Goal: Task Accomplishment & Management: Use online tool/utility

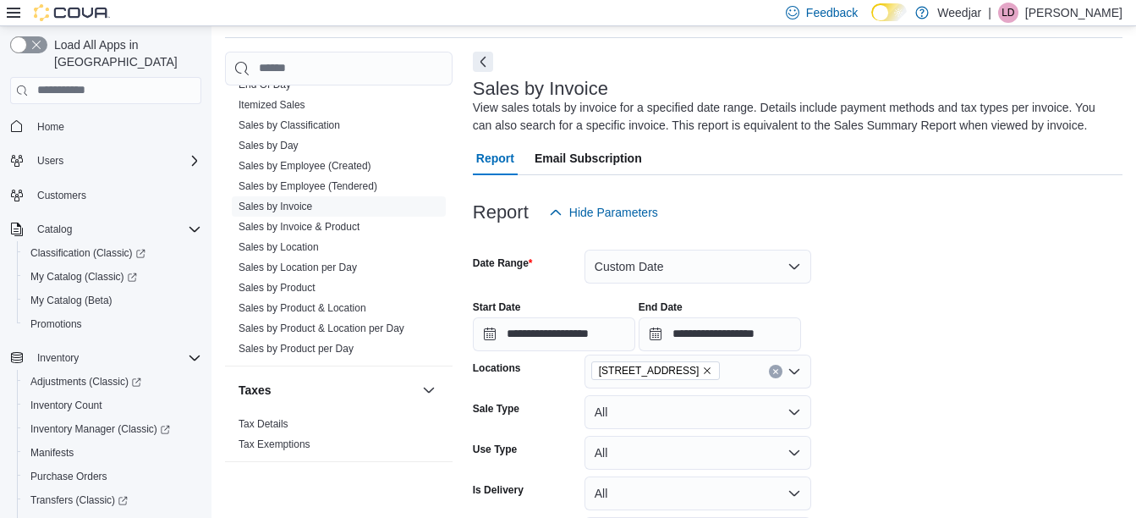
scroll to position [915, 0]
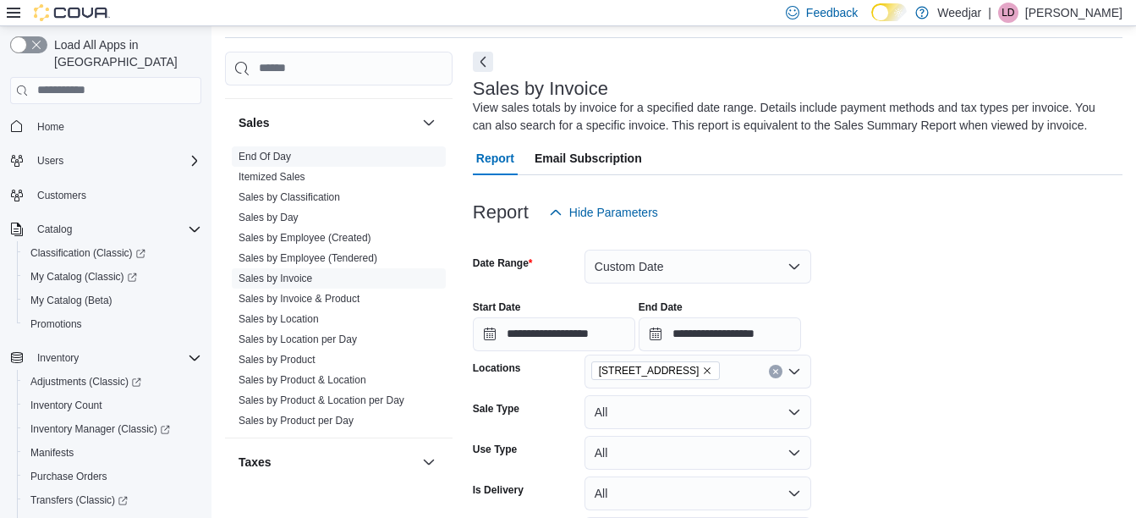
click at [272, 162] on link "End Of Day" at bounding box center [265, 157] width 52 height 12
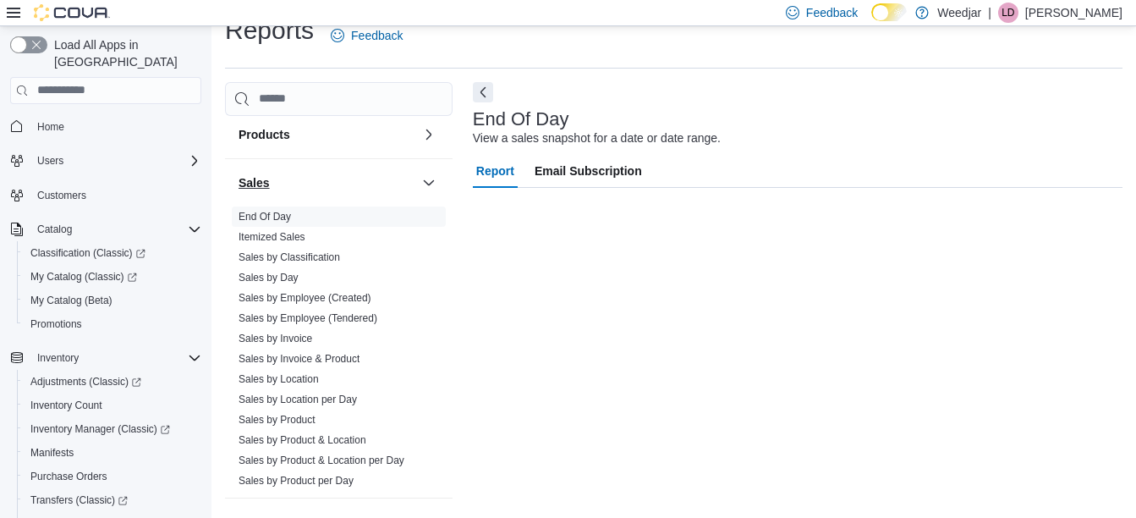
scroll to position [887, 0]
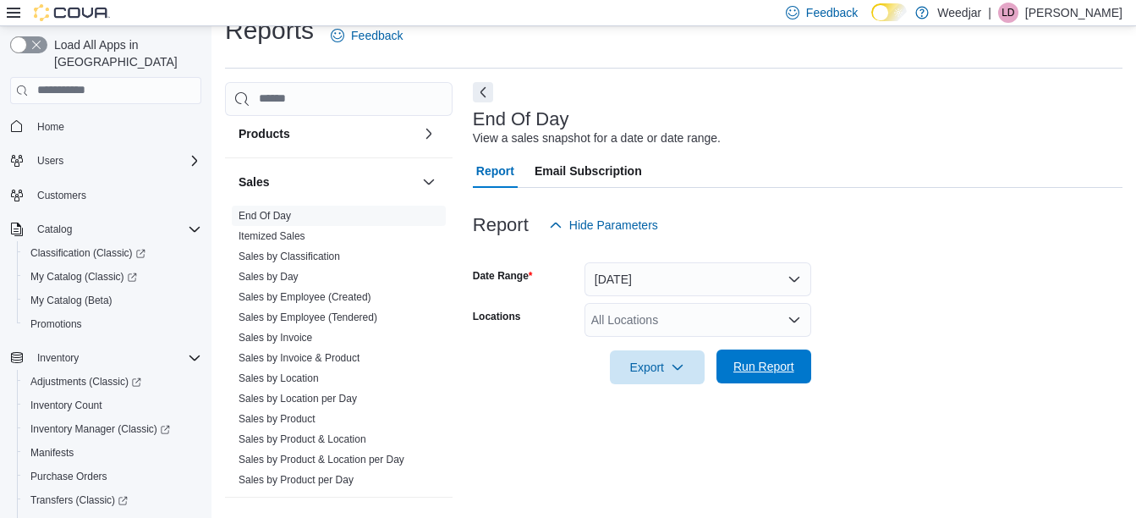
click at [767, 365] on span "Run Report" at bounding box center [764, 366] width 61 height 17
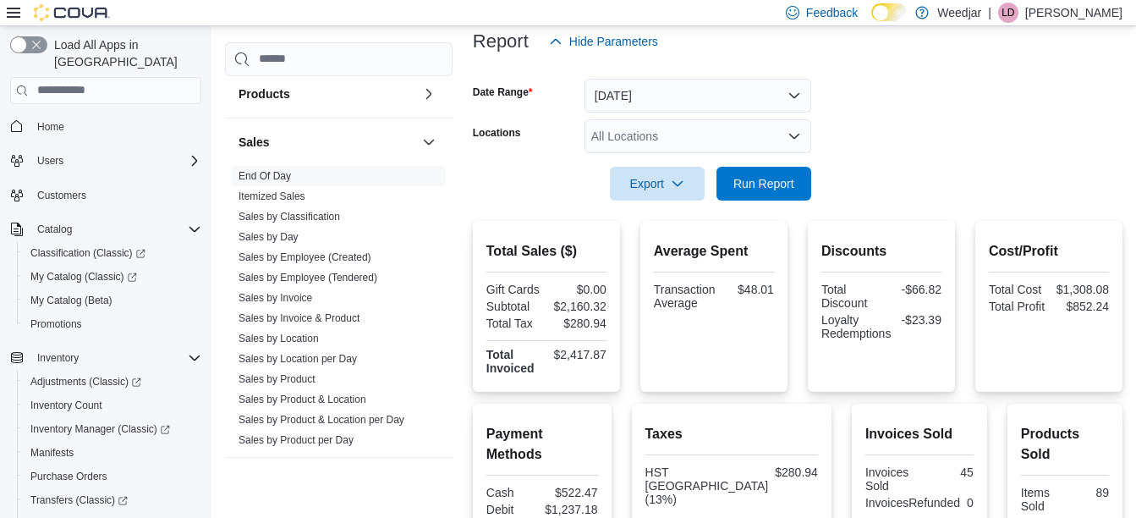
scroll to position [208, 0]
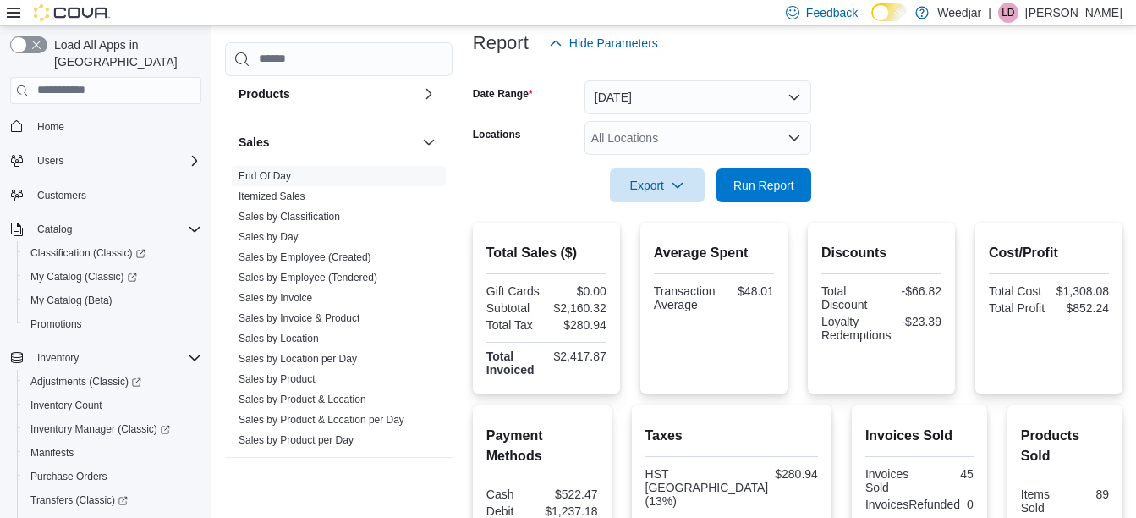
click at [659, 131] on div "All Locations" at bounding box center [698, 138] width 227 height 34
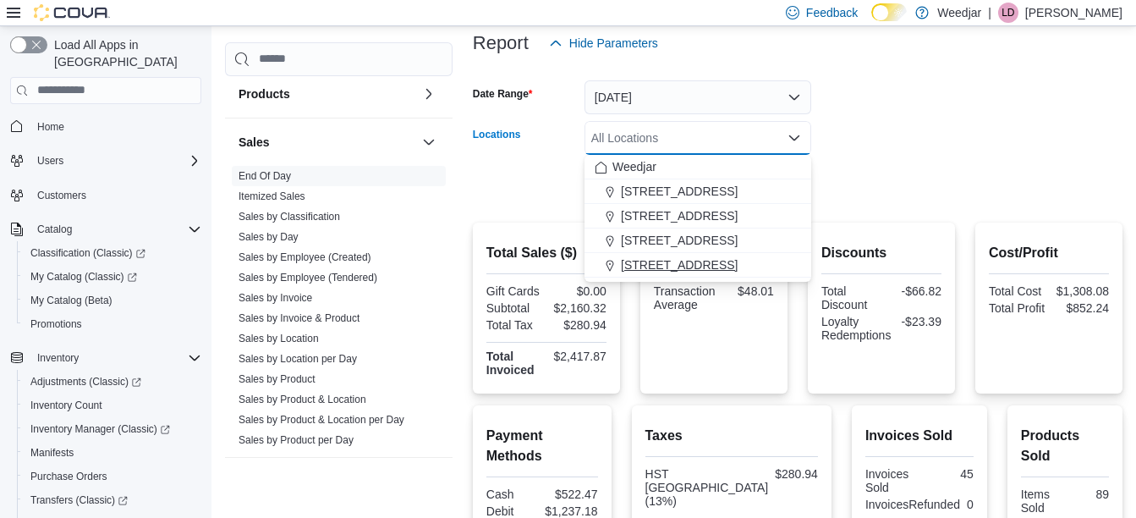
click at [639, 253] on button "809 Yonge St" at bounding box center [698, 265] width 227 height 25
click at [893, 105] on form "Date Range Today Locations 809 Yonge St Combo box. Selected. 809 Yonge St. Pres…" at bounding box center [798, 131] width 650 height 142
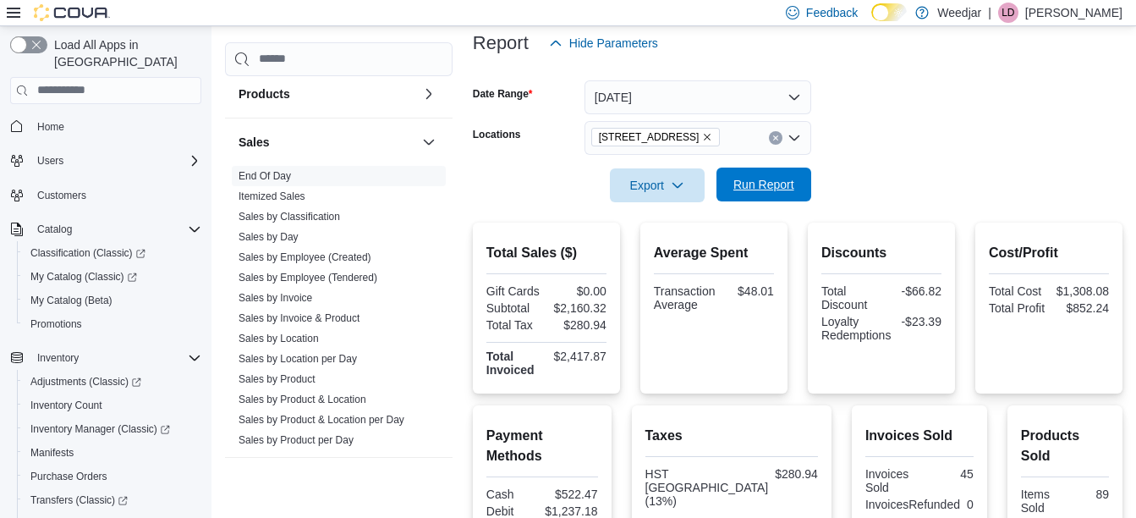
click at [763, 173] on span "Run Report" at bounding box center [764, 185] width 74 height 34
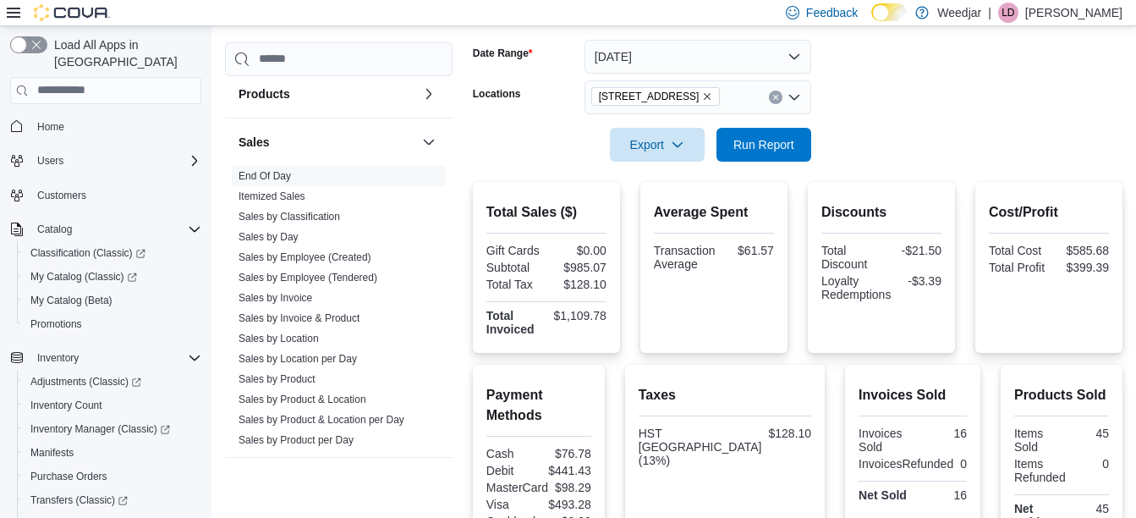
scroll to position [248, 0]
click at [702, 96] on icon "Remove 809 Yonge St from selection in this group" at bounding box center [707, 97] width 10 height 10
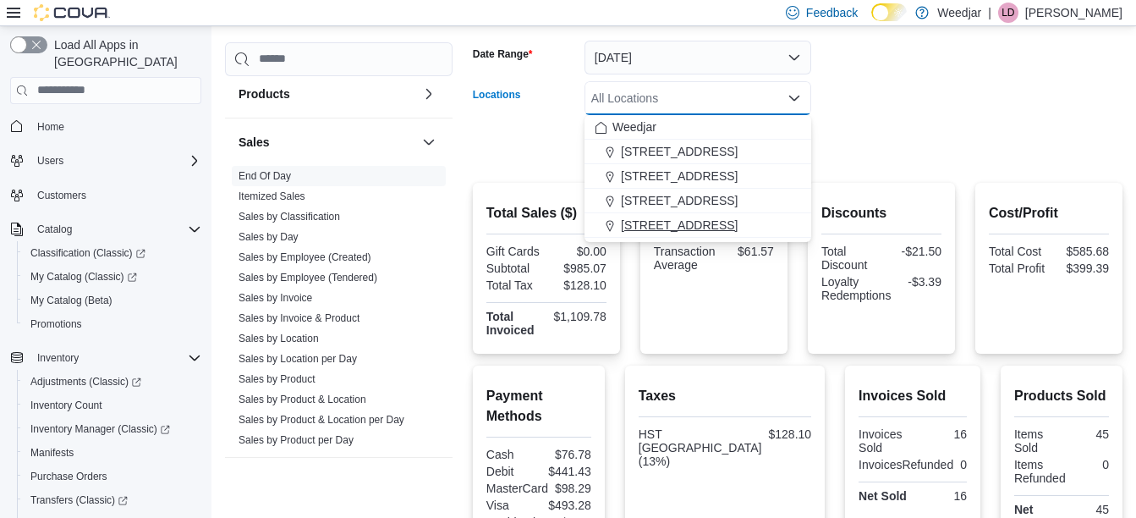
click at [635, 228] on span "809 Yonge St" at bounding box center [679, 225] width 117 height 17
click at [930, 74] on form "Date Range Today Locations 809 Yonge St Combo box. Selected. 809 Yonge St. Pres…" at bounding box center [798, 91] width 650 height 142
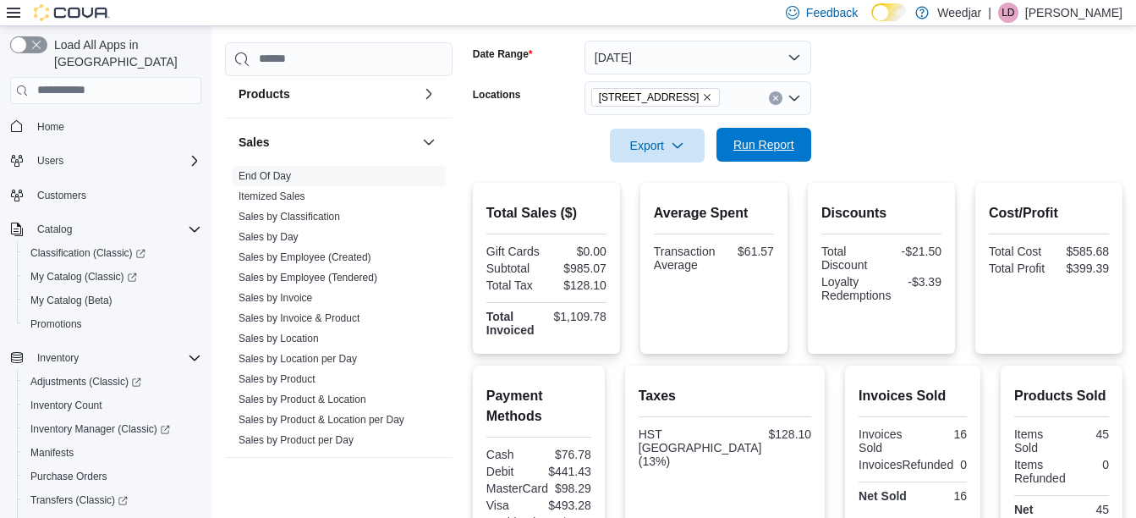
click at [780, 148] on span "Run Report" at bounding box center [764, 144] width 61 height 17
click at [705, 98] on icon "Remove 809 Yonge St from selection in this group" at bounding box center [708, 97] width 7 height 7
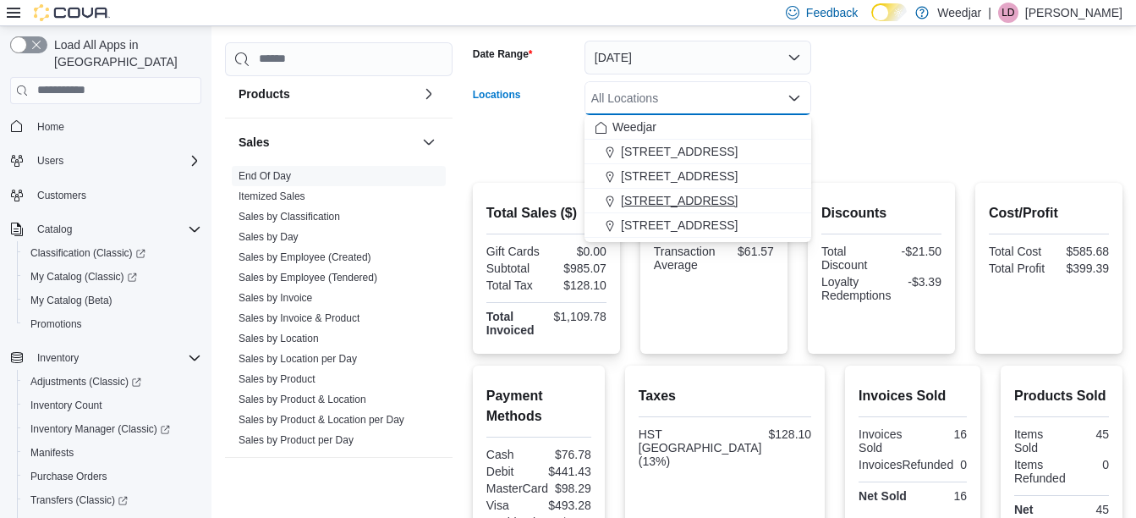
click at [651, 200] on span "355 Oakwood Ave" at bounding box center [679, 200] width 117 height 17
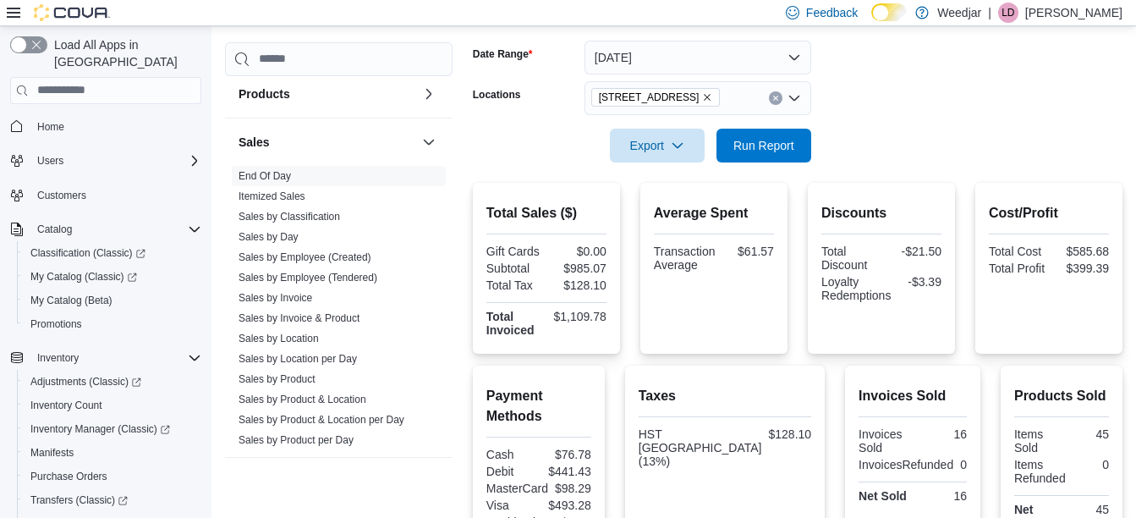
click at [871, 102] on form "Date Range Today Locations 355 Oakwood Ave Export Run Report" at bounding box center [798, 91] width 650 height 142
click at [766, 142] on span "Run Report" at bounding box center [764, 144] width 61 height 17
click at [685, 96] on span "355 Oakwood Ave" at bounding box center [656, 97] width 114 height 17
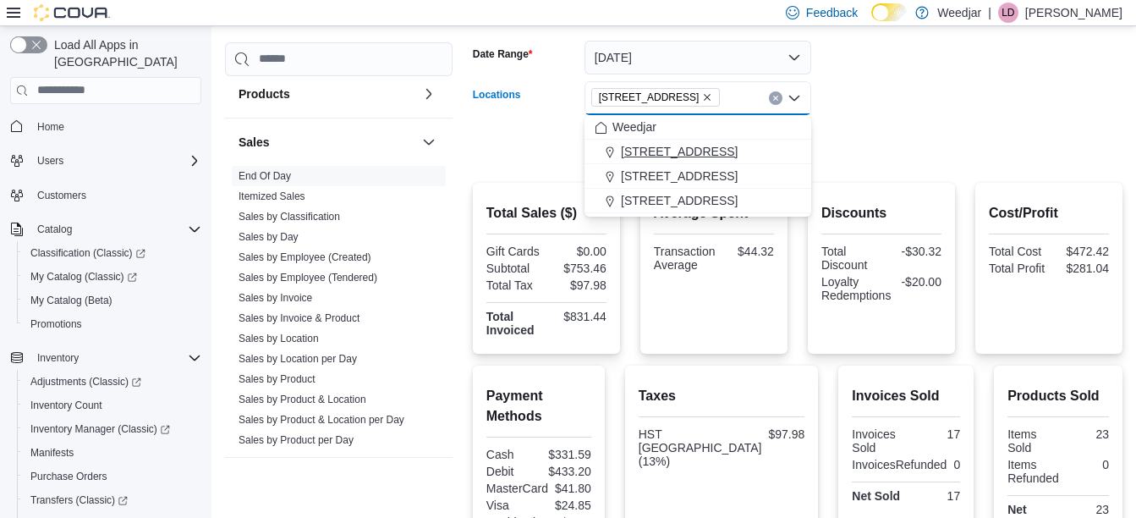
click at [658, 157] on span "1127b Broadview Ave" at bounding box center [679, 151] width 117 height 17
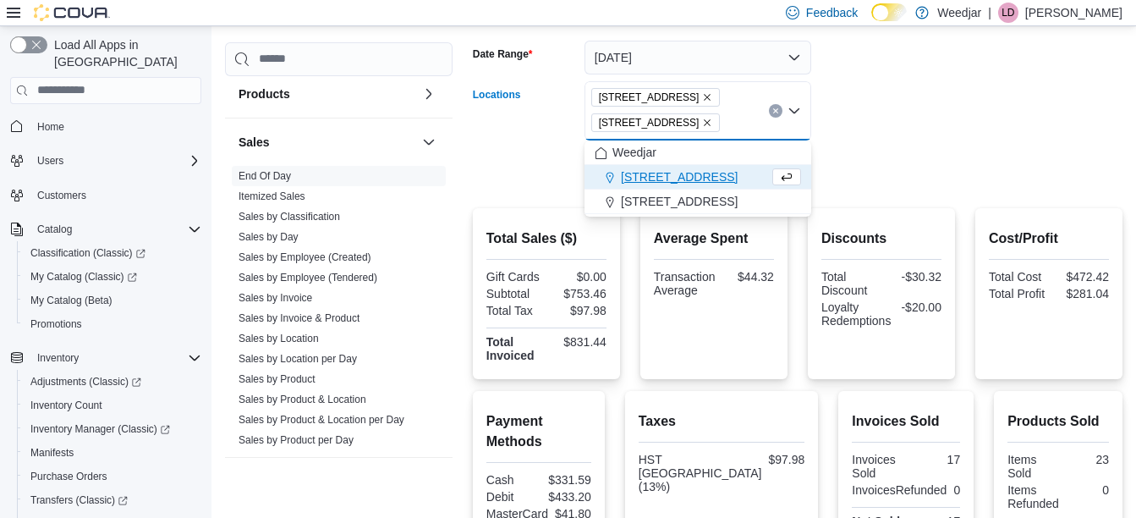
click at [702, 121] on icon "Remove 355 Oakwood Ave from selection in this group" at bounding box center [707, 123] width 10 height 10
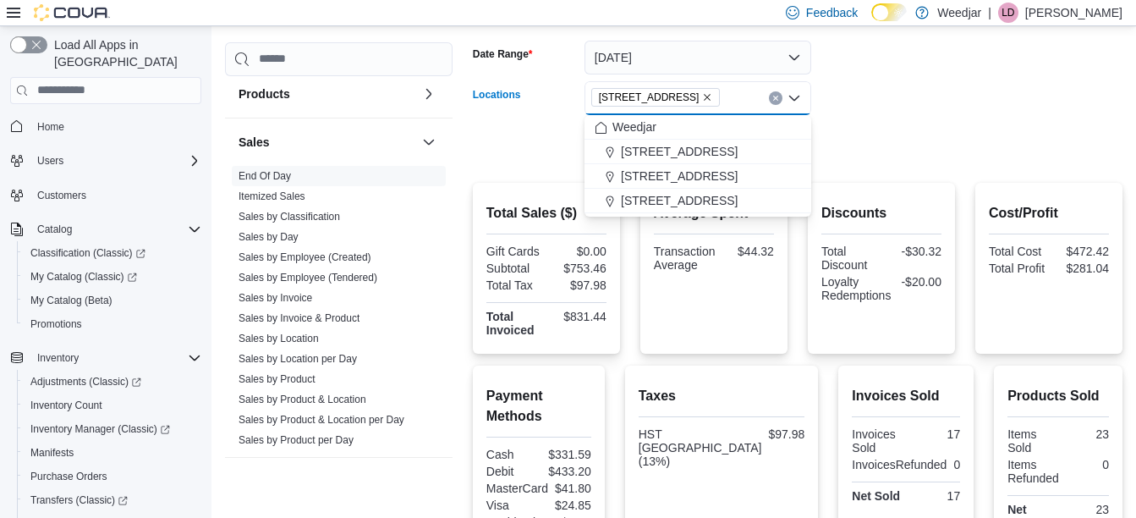
click at [967, 74] on form "Date Range Today Locations 1127b Broadview Ave Combo box. Selected. 1127b Broad…" at bounding box center [798, 91] width 650 height 142
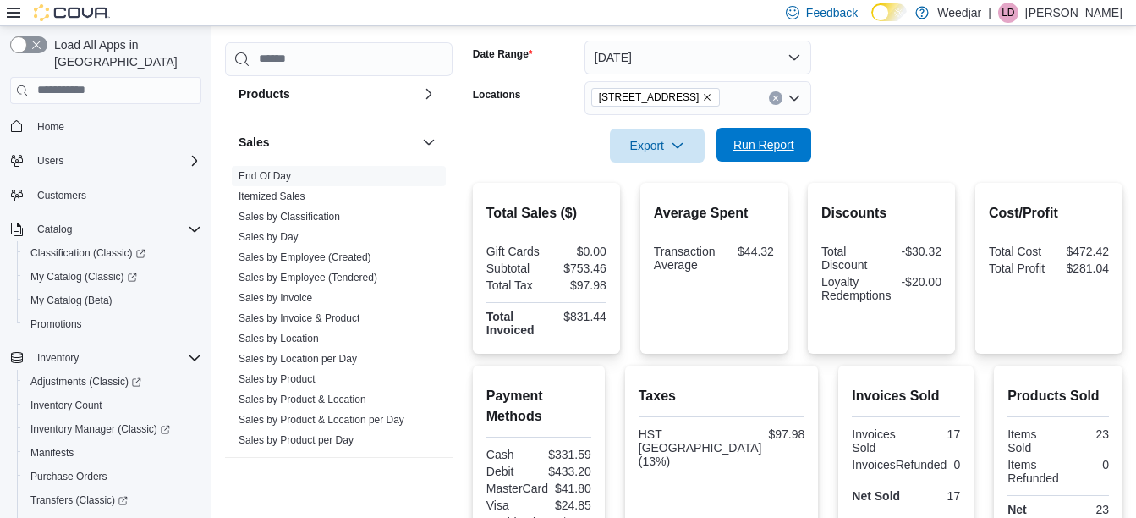
click at [781, 150] on span "Run Report" at bounding box center [764, 144] width 61 height 17
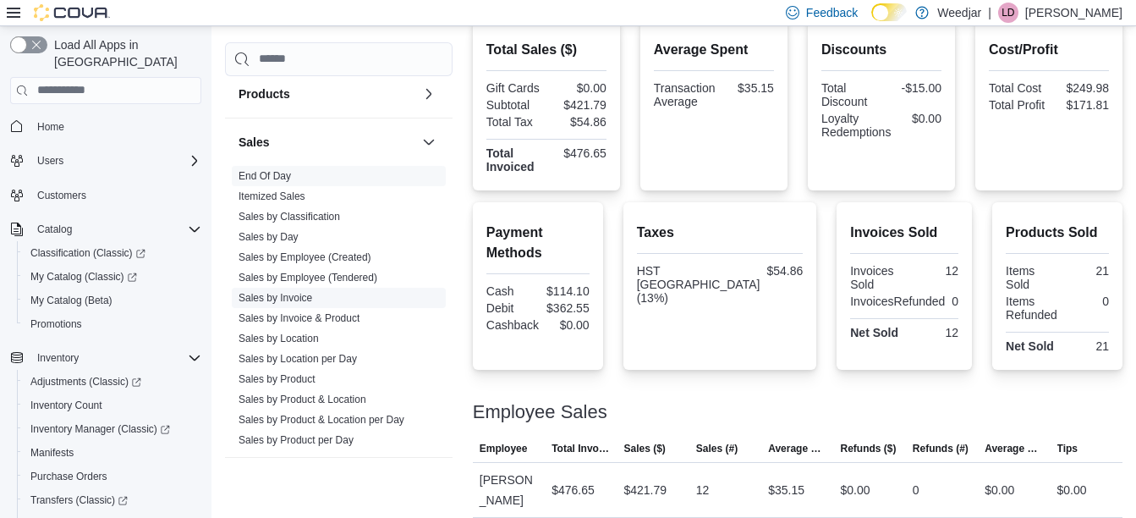
click at [286, 294] on link "Sales by Invoice" at bounding box center [276, 298] width 74 height 12
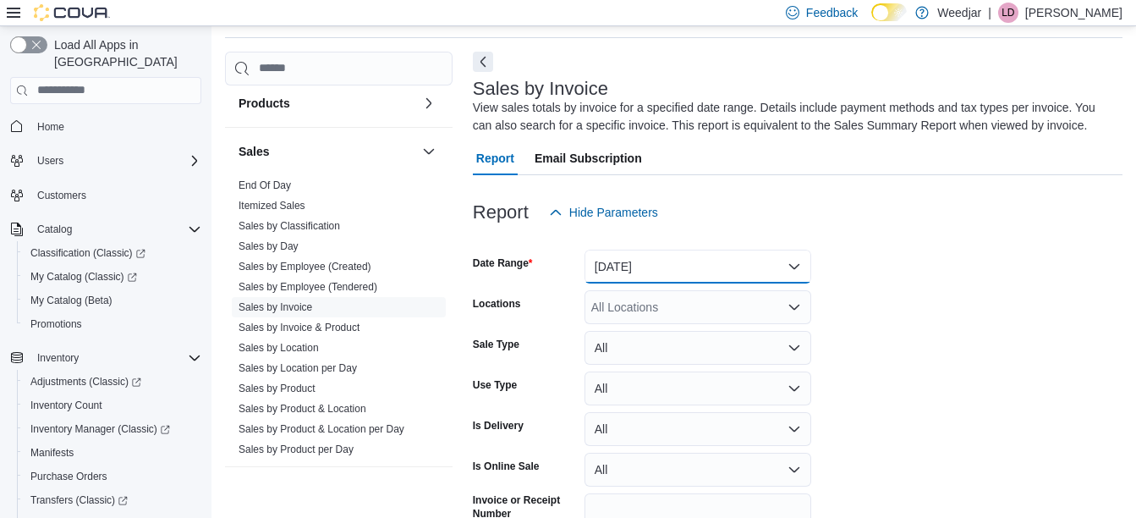
click at [658, 258] on button "Yesterday" at bounding box center [698, 267] width 227 height 34
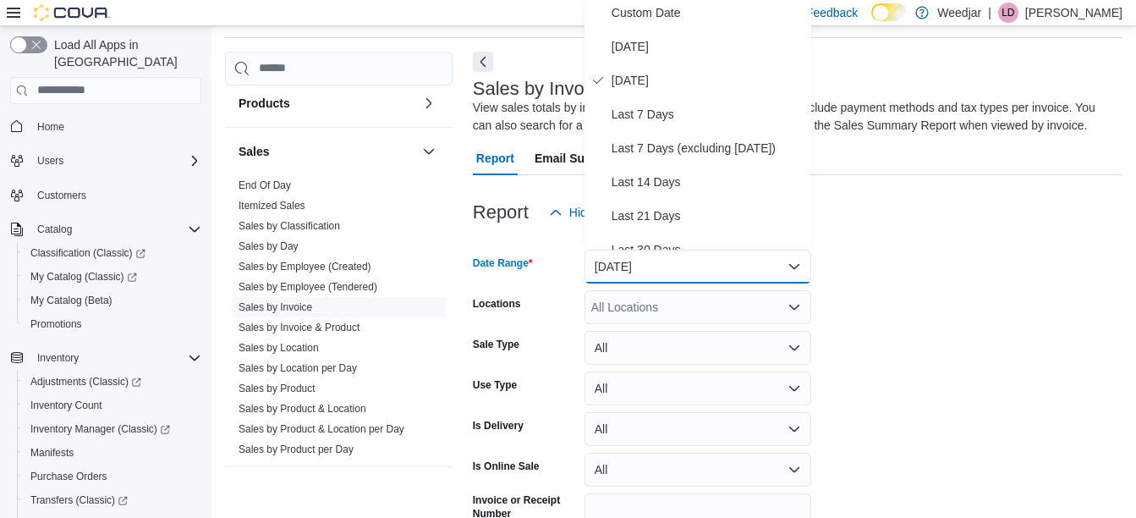
scroll to position [52, 0]
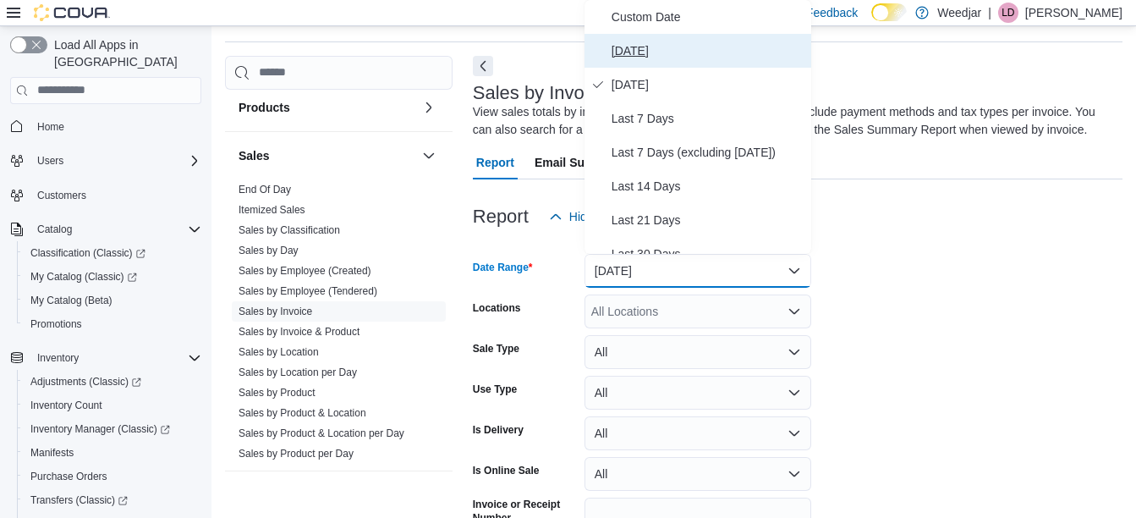
click at [647, 41] on span "Today" at bounding box center [708, 51] width 193 height 20
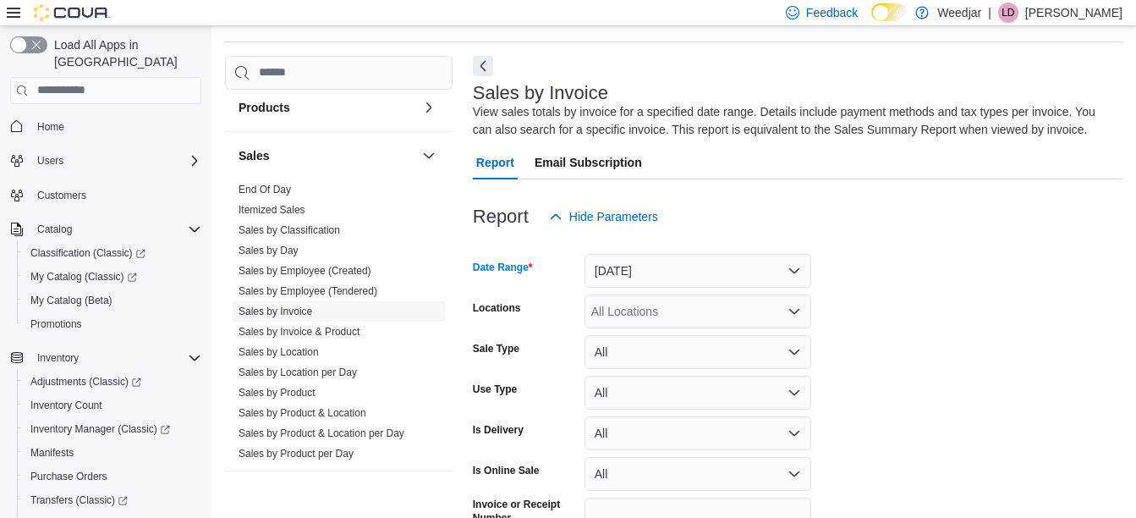
click at [602, 316] on div "All Locations" at bounding box center [698, 311] width 227 height 34
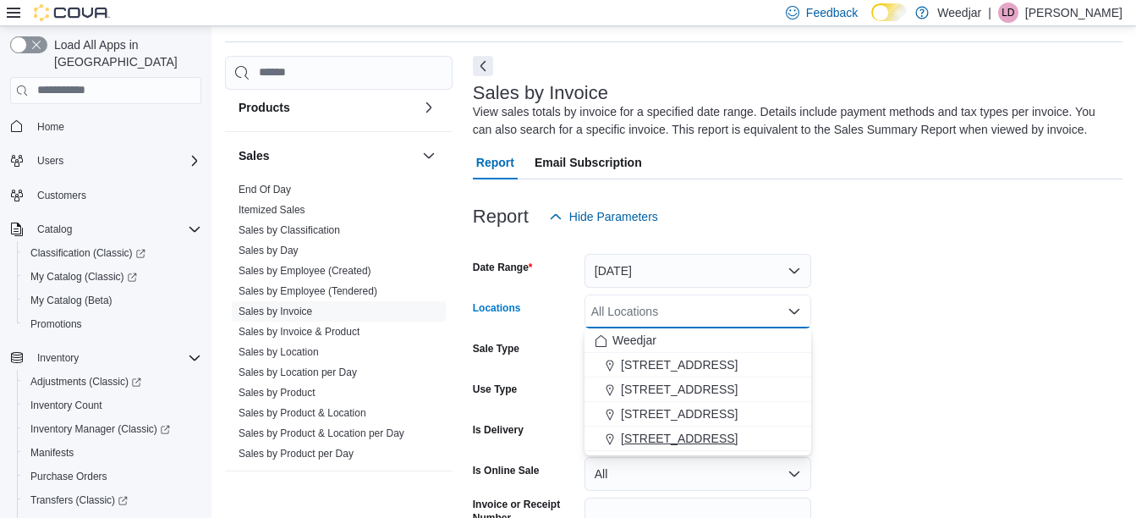
click at [651, 431] on span "809 Yonge St" at bounding box center [679, 438] width 117 height 17
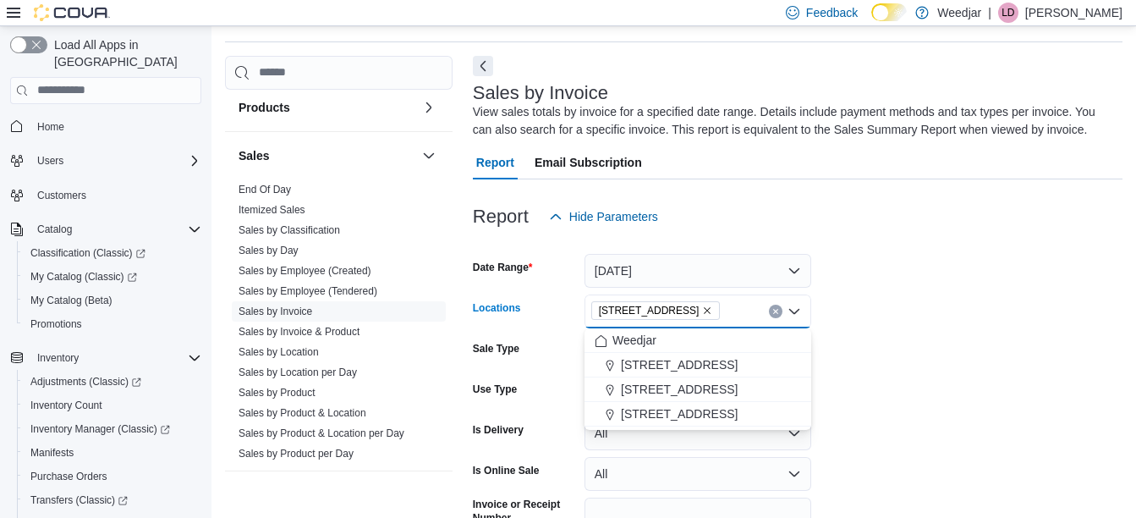
click at [895, 396] on form "Date Range Today Locations 809 Yonge St Combo box. Selected. 809 Yonge St. Pres…" at bounding box center [798, 406] width 650 height 345
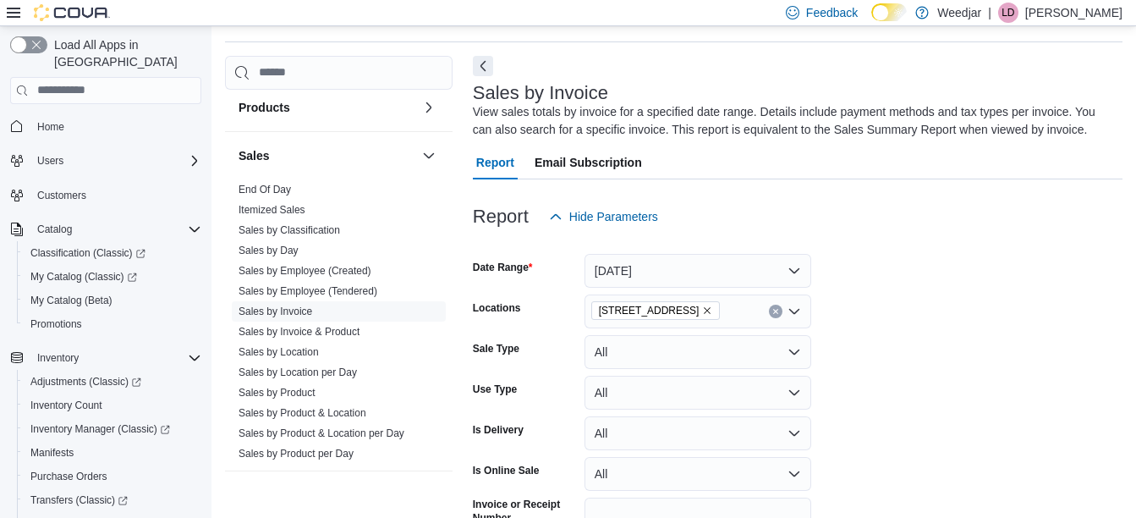
scroll to position [147, 0]
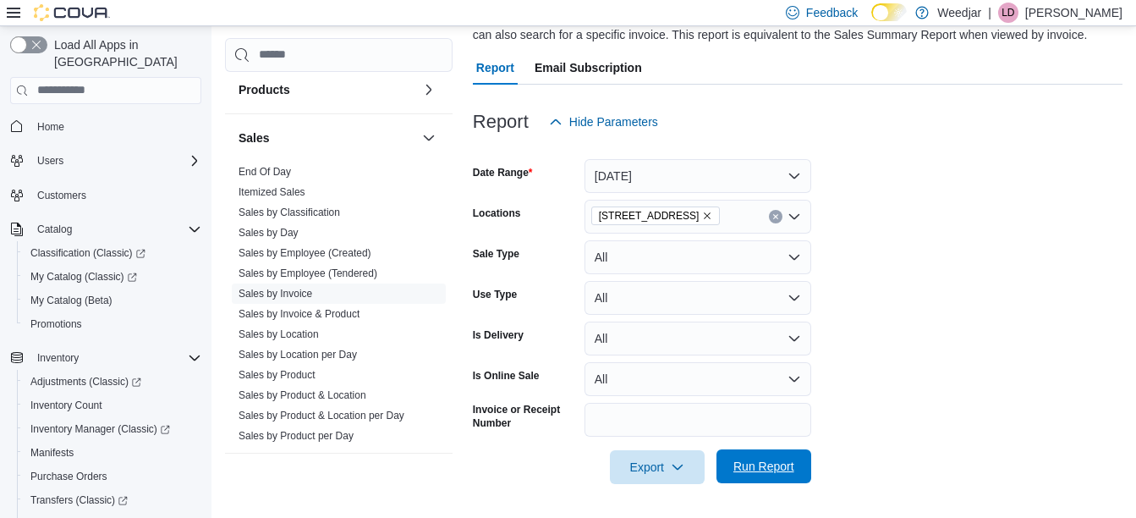
click at [770, 460] on span "Run Report" at bounding box center [764, 466] width 61 height 17
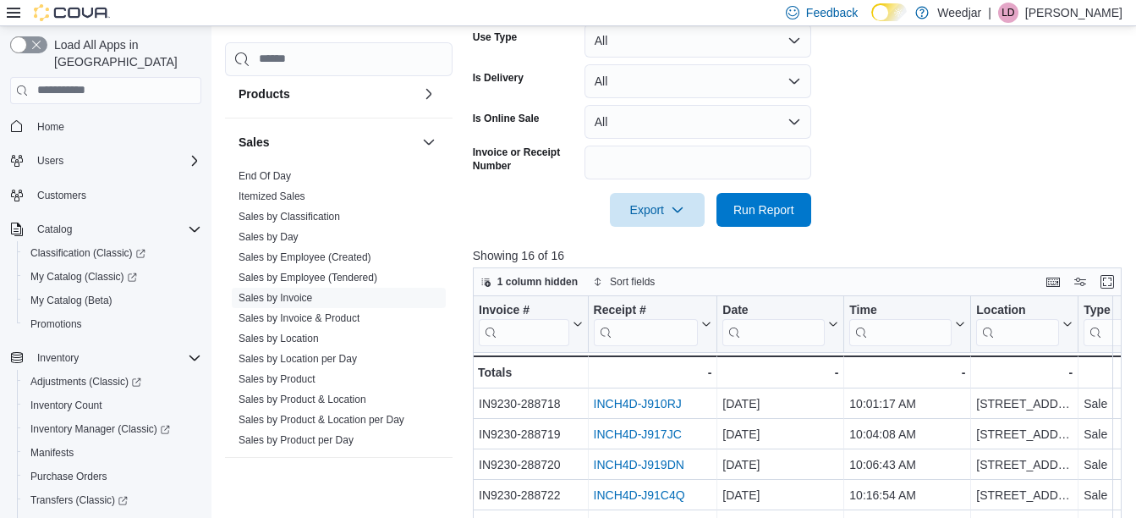
scroll to position [405, 0]
click at [1111, 284] on button "Enter fullscreen" at bounding box center [1107, 280] width 20 height 20
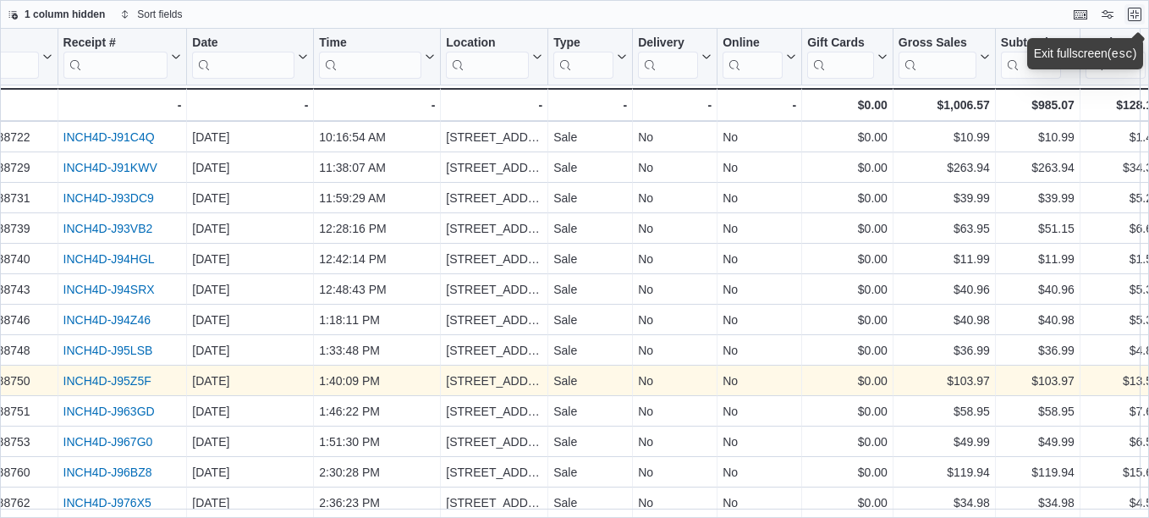
scroll to position [96, 57]
click at [138, 374] on link "INCH4D-J95Z5F" at bounding box center [108, 381] width 88 height 14
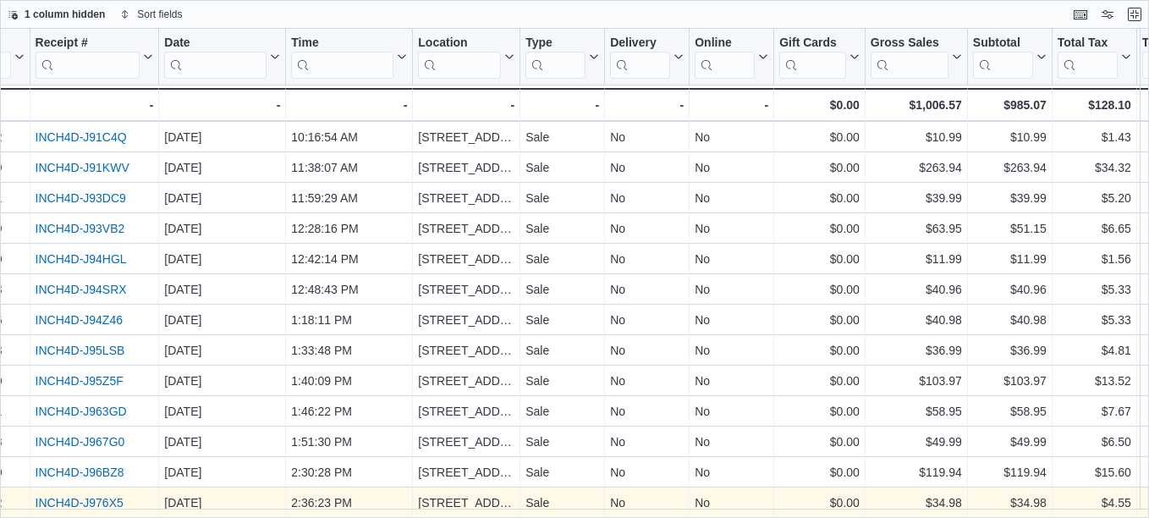
scroll to position [96, 96]
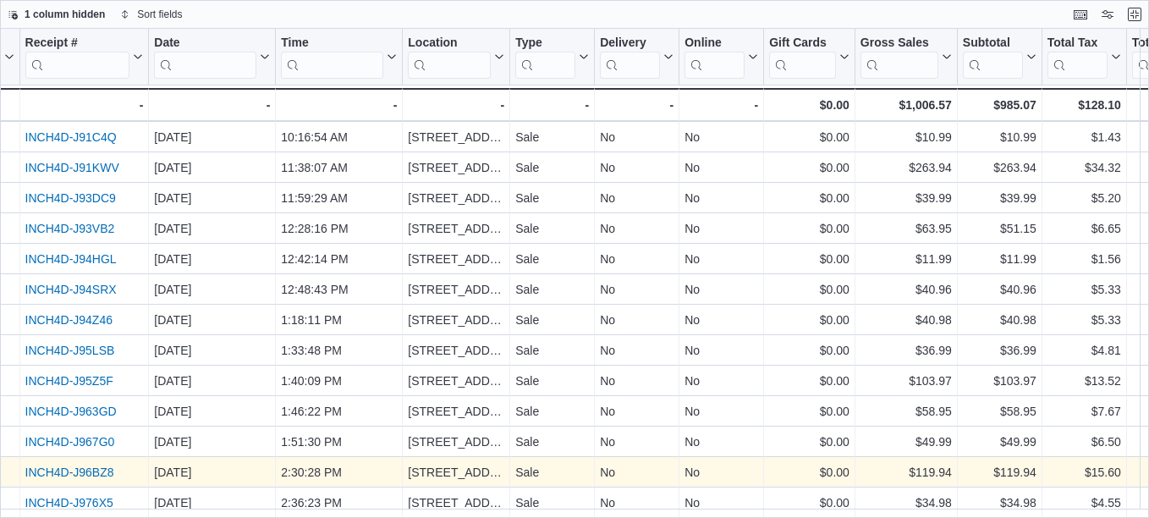
click at [93, 465] on link "INCH4D-J96BZ8" at bounding box center [69, 472] width 89 height 14
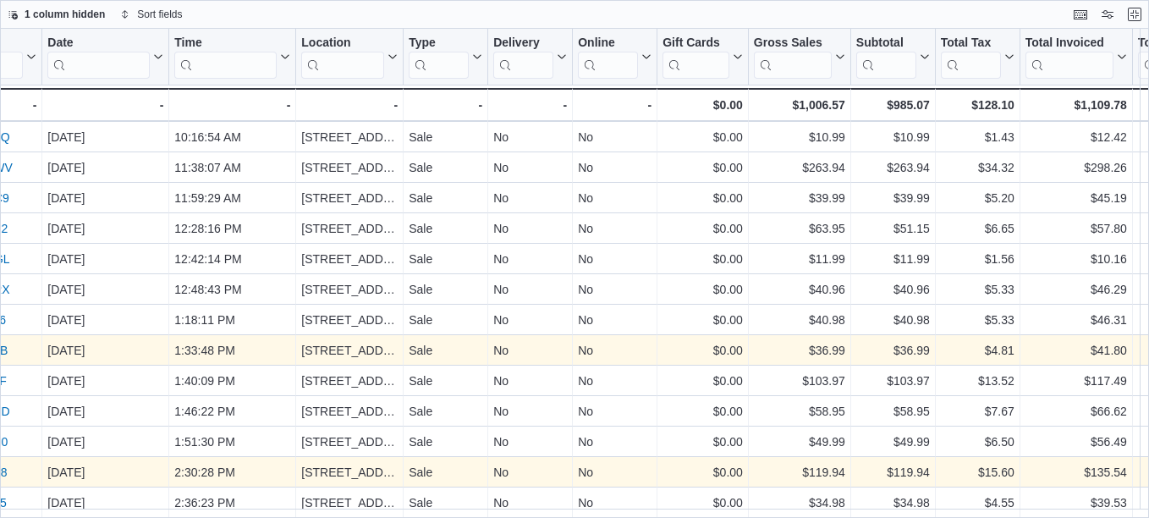
scroll to position [0, 202]
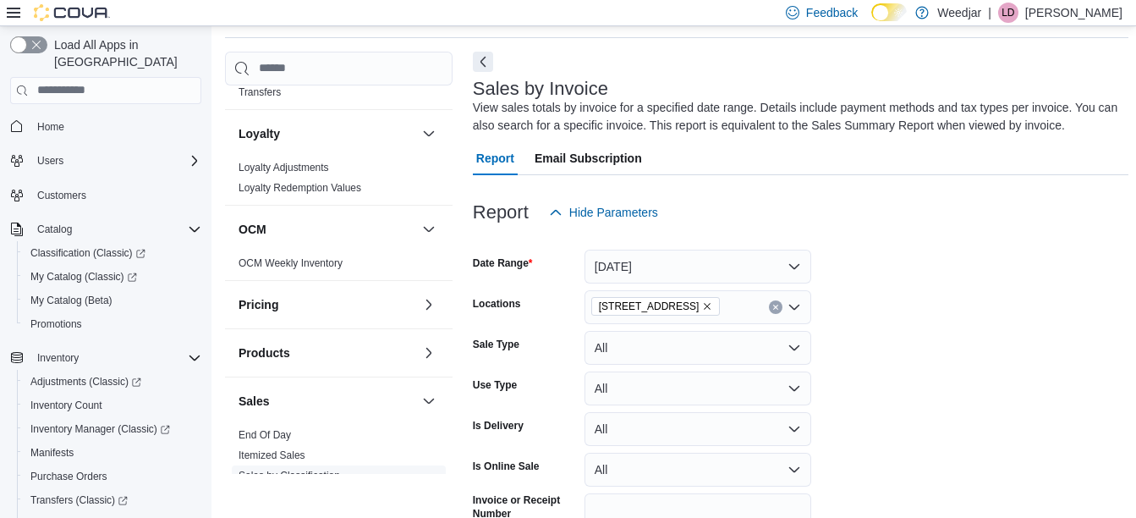
scroll to position [703, 0]
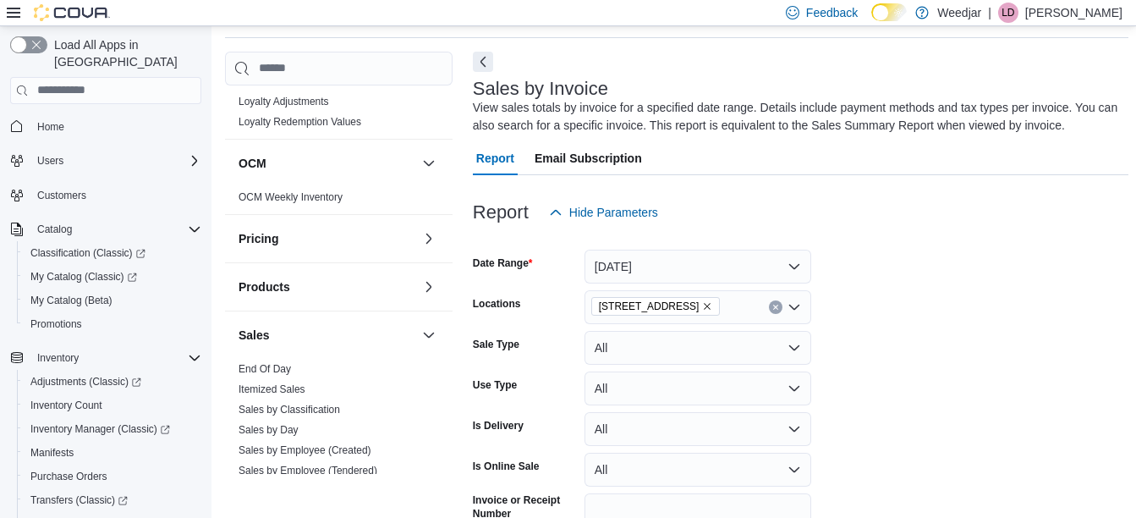
drag, startPoint x: 272, startPoint y: 364, endPoint x: 742, endPoint y: 180, distance: 505.0
click at [272, 364] on link "End Of Day" at bounding box center [265, 369] width 52 height 12
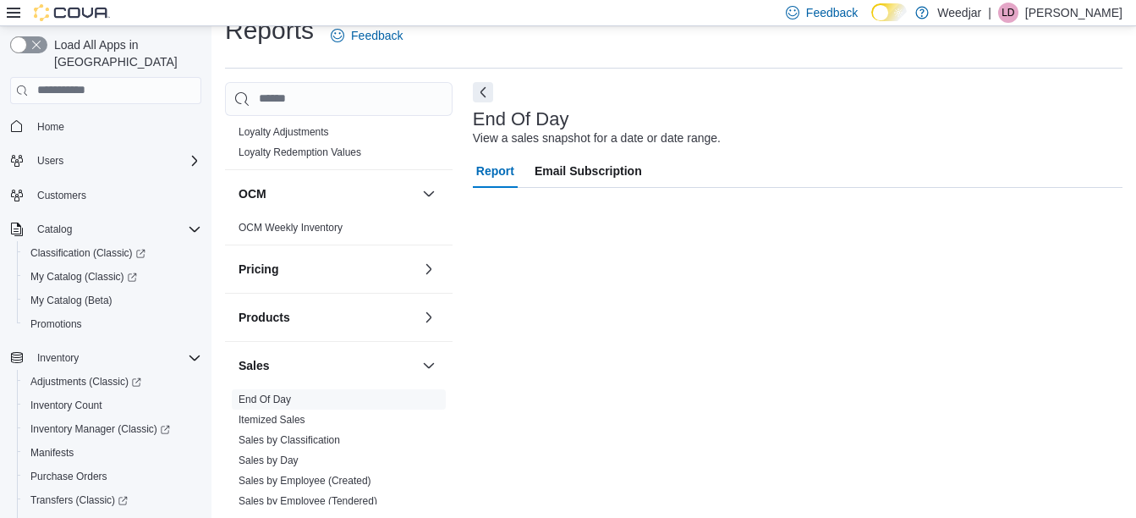
scroll to position [26, 0]
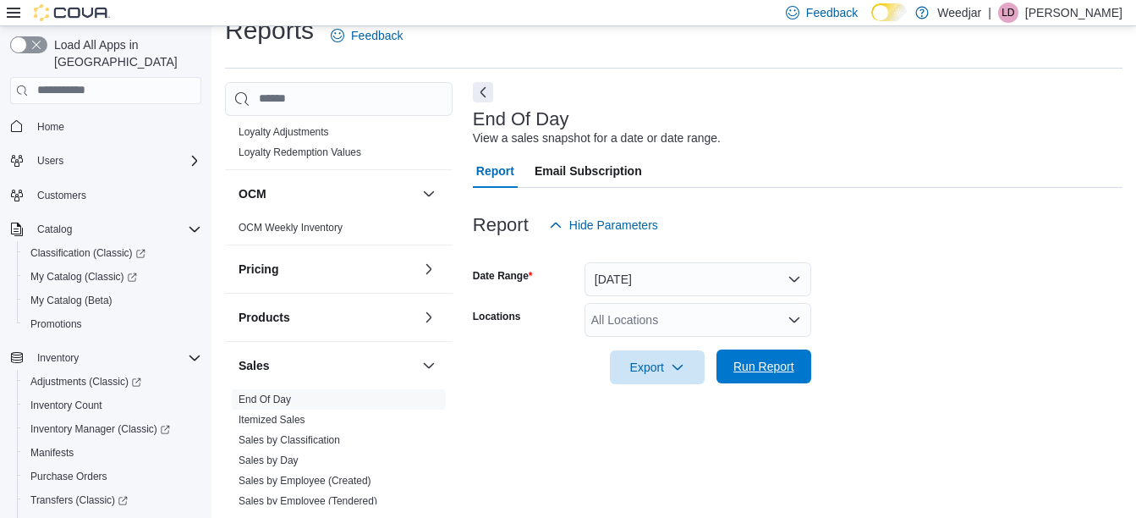
click at [776, 370] on span "Run Report" at bounding box center [764, 366] width 61 height 17
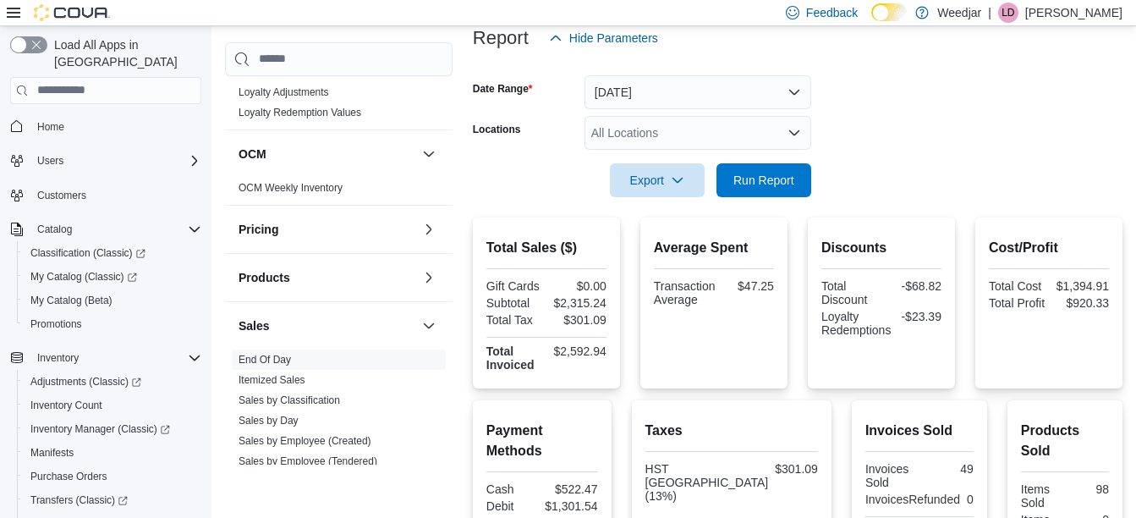
scroll to position [562, 0]
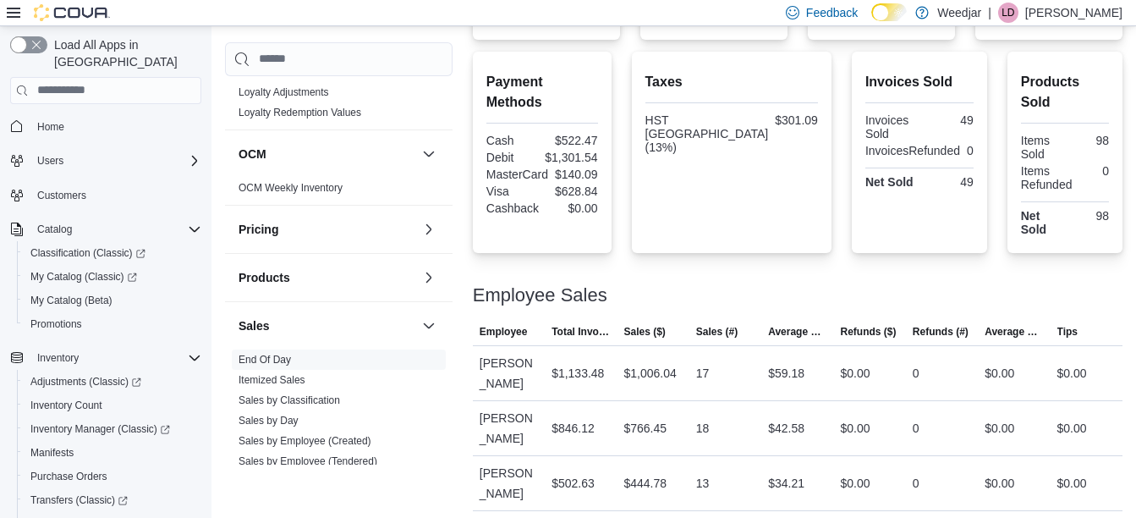
click at [1085, 0] on div "Feedback Dark Mode Weedjar | LD Lauren Daniels" at bounding box center [951, 13] width 344 height 34
click at [1061, 18] on p "[PERSON_NAME]" at bounding box center [1073, 13] width 97 height 20
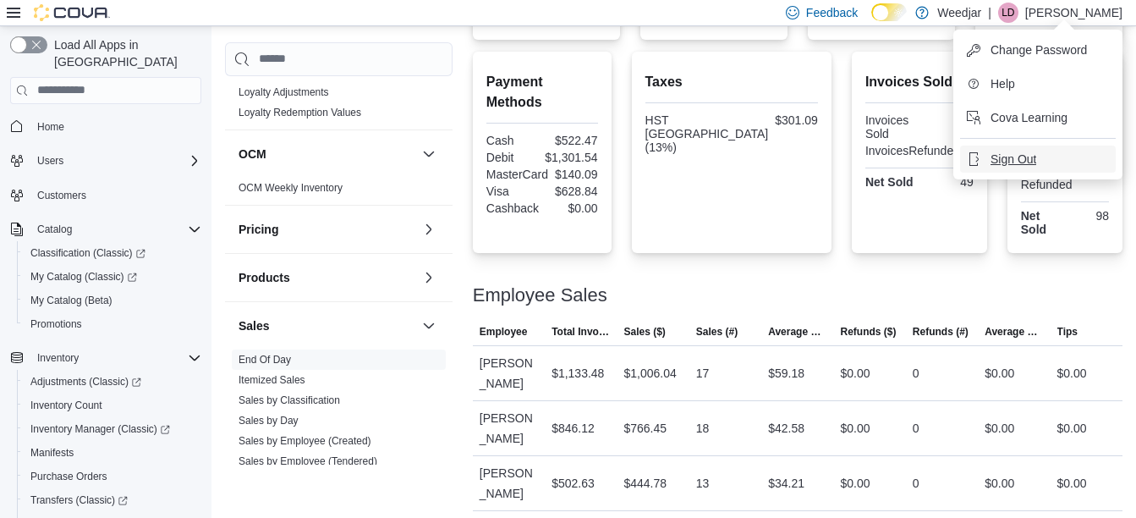
click at [1021, 155] on span "Sign Out" at bounding box center [1014, 159] width 46 height 17
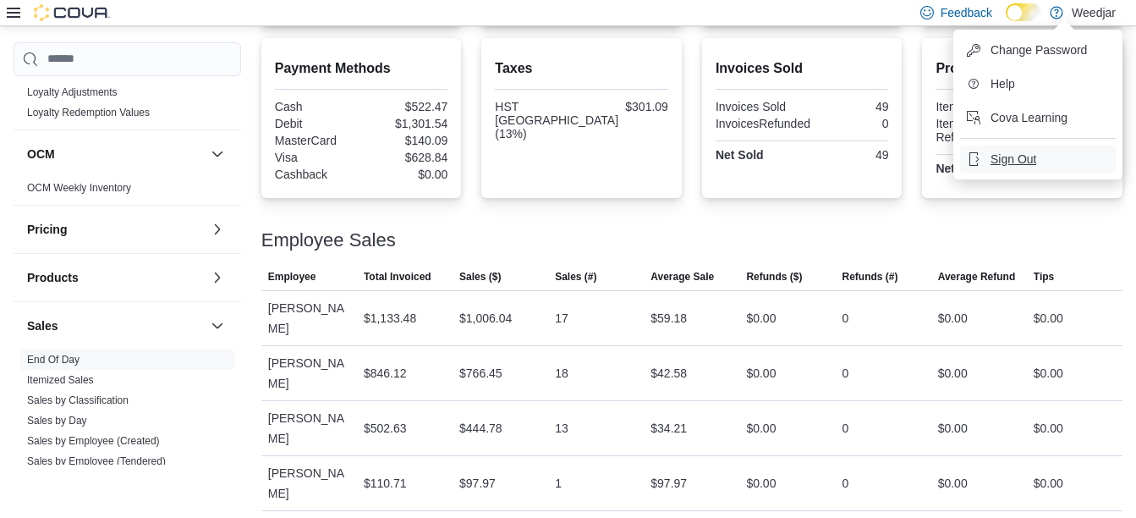
scroll to position [487, 0]
